Goal: Use online tool/utility: Utilize a website feature to perform a specific function

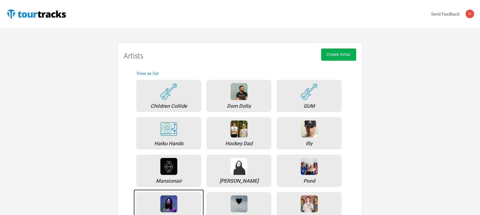
click at [172, 200] on img at bounding box center [168, 204] width 17 height 17
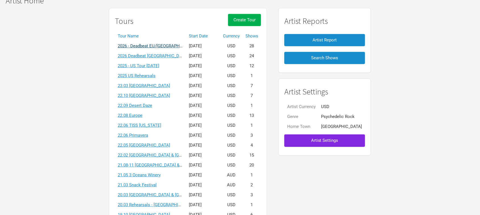
scroll to position [36, 0]
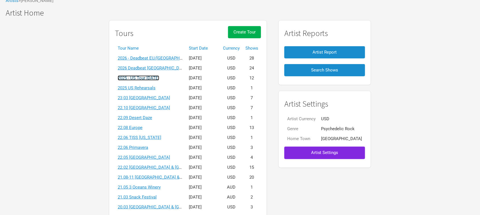
click at [159, 76] on link "2025 - US Tour [DATE]" at bounding box center [139, 78] width 42 height 5
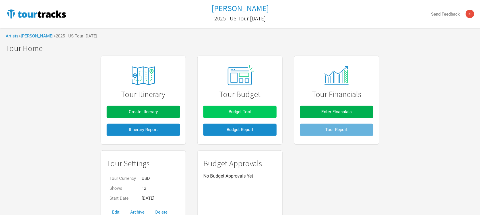
click at [242, 111] on span "Budget Tool" at bounding box center [240, 111] width 23 height 5
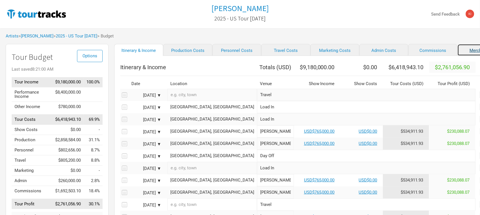
click at [457, 51] on link "Merchandise" at bounding box center [481, 50] width 49 height 12
select select "% of Gross Merch"
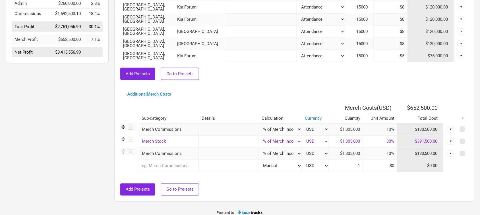
scroll to position [184, 0]
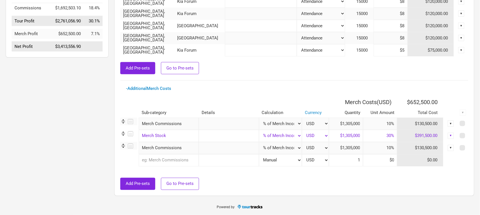
click at [351, 188] on div "Add Pre-sets Go to Pre-sets" at bounding box center [294, 184] width 348 height 12
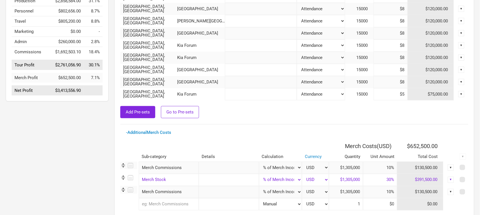
scroll to position [77, 0]
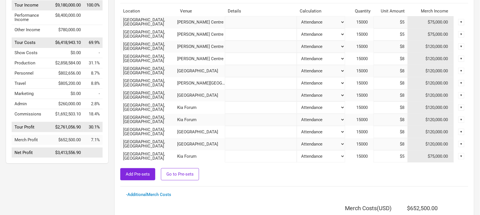
click at [382, 175] on div "Add Pre-sets Go to Pre-sets" at bounding box center [294, 175] width 348 height 12
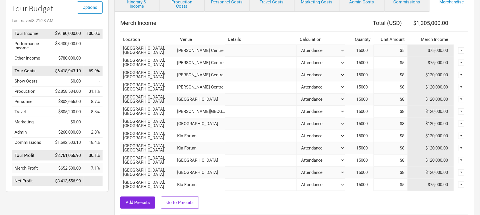
scroll to position [49, 0]
drag, startPoint x: 416, startPoint y: 20, endPoint x: 453, endPoint y: 24, distance: 37.2
click at [453, 24] on th "$1,305,000.00" at bounding box center [431, 22] width 46 height 11
click at [455, 22] on th at bounding box center [461, 22] width 14 height 11
drag, startPoint x: 455, startPoint y: 22, endPoint x: 411, endPoint y: 22, distance: 43.8
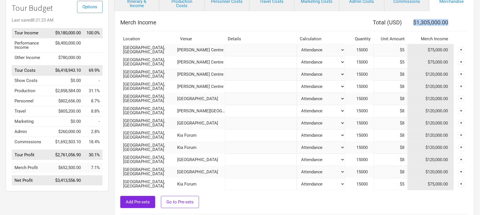
click at [411, 22] on tr "Merch Income Total ( USD ) $1,305,000.00" at bounding box center [294, 22] width 348 height 11
click at [399, 48] on input "$5" at bounding box center [391, 50] width 34 height 12
drag, startPoint x: 401, startPoint y: 50, endPoint x: 406, endPoint y: 51, distance: 4.8
click at [406, 51] on input "$5" at bounding box center [391, 50] width 34 height 12
type input "$8"
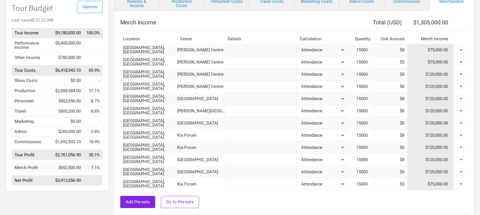
click at [403, 62] on input "$5" at bounding box center [391, 62] width 34 height 12
click at [404, 63] on input "$5" at bounding box center [391, 62] width 34 height 12
type input "$1,350,000"
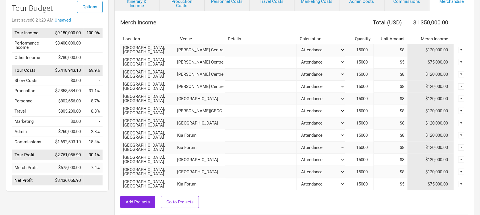
type input "$58"
type input "$2,145,000"
type input "$5"
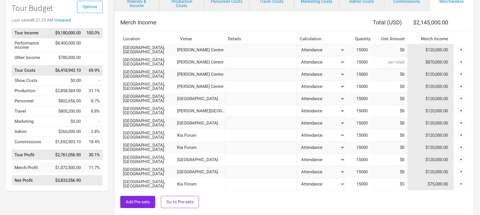
type input "$8"
type input "$1,395,000"
type input "$8"
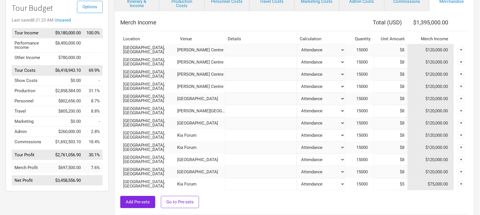
click at [403, 185] on input "$5" at bounding box center [391, 185] width 34 height 12
type input "$8"
type input "$1,440,000"
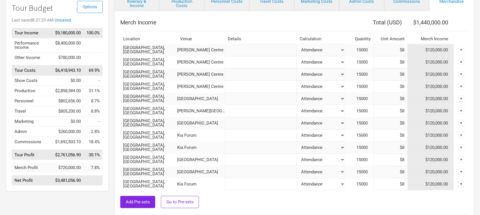
click at [404, 203] on div "Add Pre-sets Go to Pre-sets" at bounding box center [294, 202] width 348 height 12
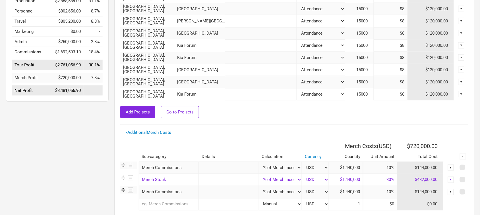
scroll to position [164, 0]
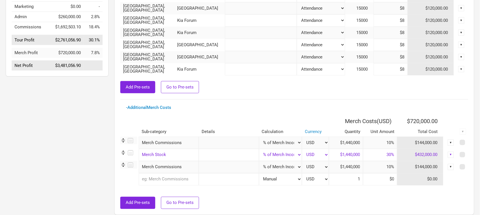
click at [454, 88] on div "Add Pre-sets Go to Pre-sets" at bounding box center [294, 87] width 348 height 12
click at [455, 113] on div "- Additional Merch Costs Merch Costs ( USD ) $720,000.00 Sub-category Details C…" at bounding box center [294, 158] width 348 height 104
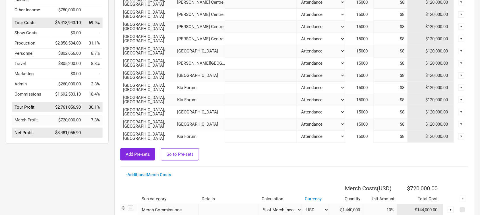
scroll to position [0, 0]
